Goal: Task Accomplishment & Management: Manage account settings

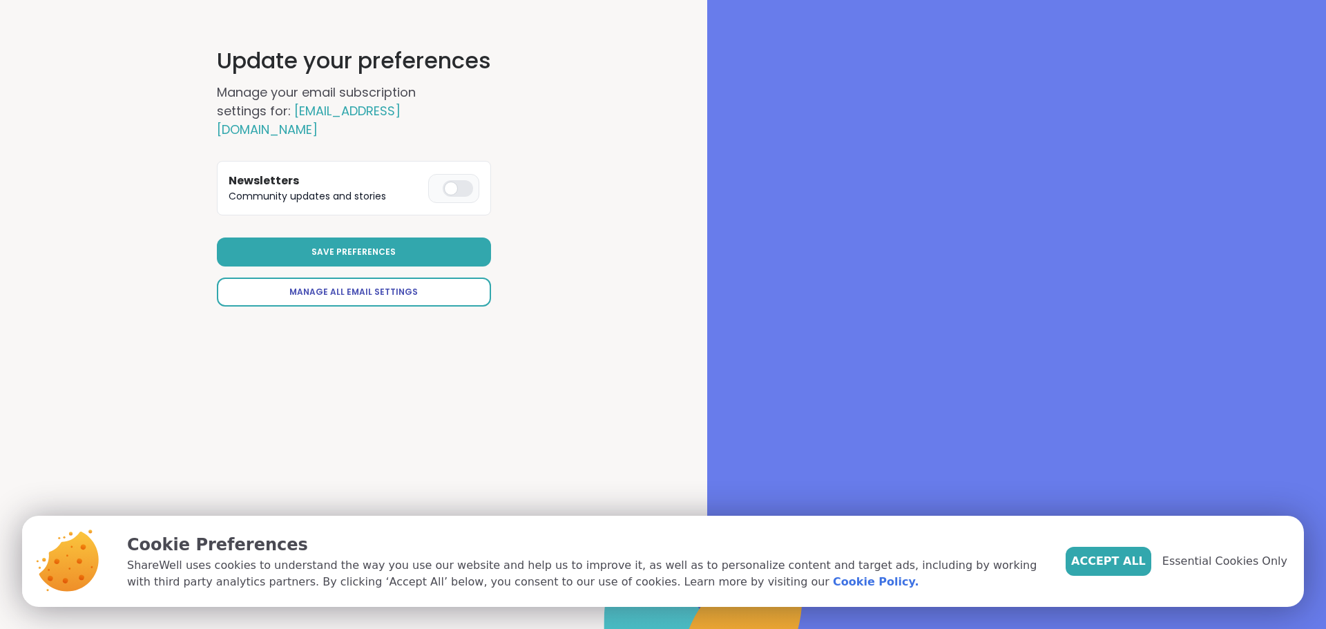
click at [375, 291] on span "Manage All Email Settings" at bounding box center [353, 292] width 128 height 12
click at [340, 291] on span "Manage All Email Settings" at bounding box center [353, 292] width 128 height 12
